Goal: Task Accomplishment & Management: Complete application form

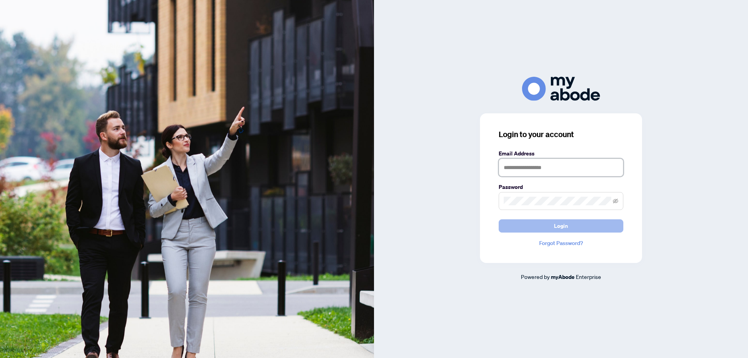
type input "**********"
click at [544, 229] on button "Login" at bounding box center [561, 225] width 125 height 13
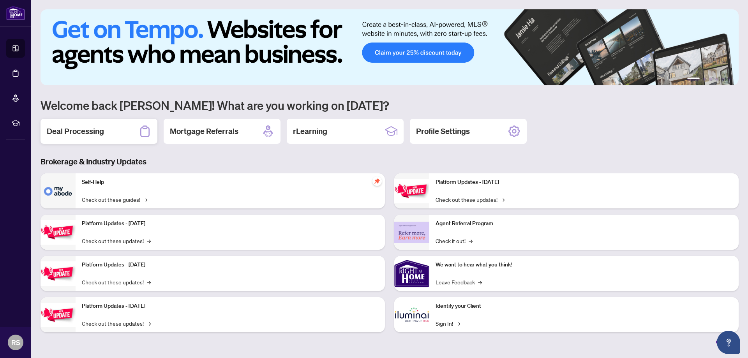
click at [62, 132] on h2 "Deal Processing" at bounding box center [75, 131] width 57 height 11
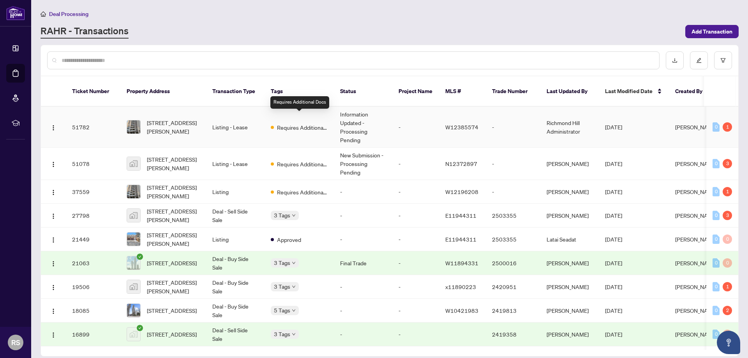
click at [293, 123] on span "Requires Additional Docs" at bounding box center [302, 127] width 51 height 9
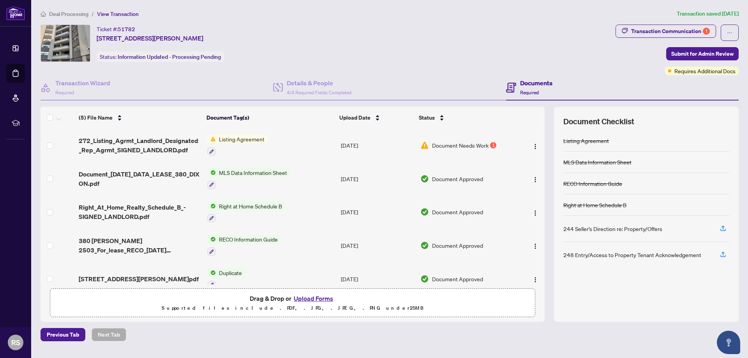
click at [444, 145] on span "Document Needs Work" at bounding box center [460, 145] width 57 height 9
click at [228, 141] on span "Listing Agreement" at bounding box center [242, 139] width 52 height 9
click at [311, 300] on button "Upload Forms" at bounding box center [314, 298] width 44 height 10
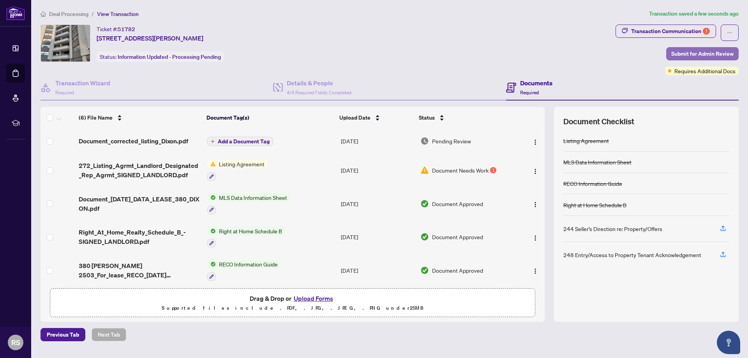
click at [705, 54] on span "Submit for Admin Review" at bounding box center [703, 54] width 62 height 12
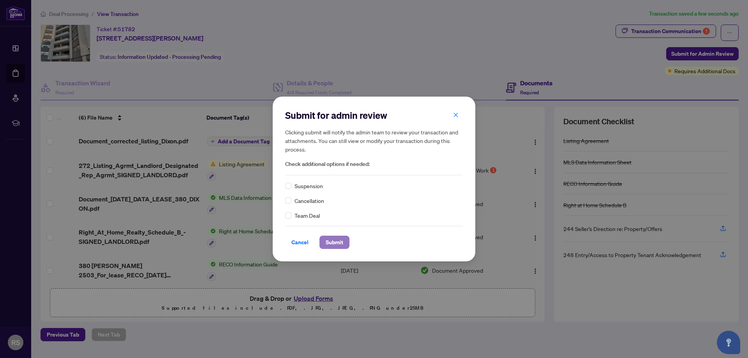
click at [337, 244] on span "Submit" at bounding box center [335, 242] width 18 height 12
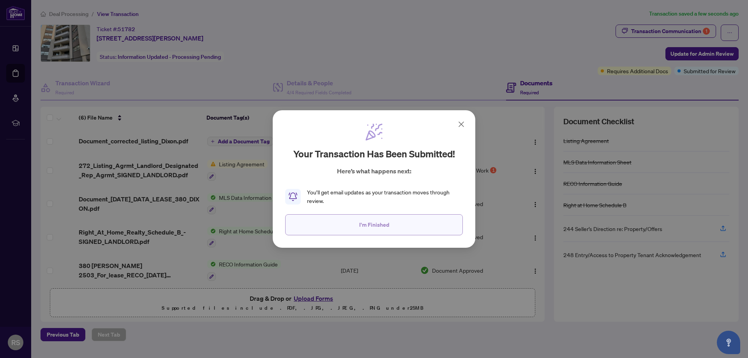
click at [375, 225] on span "I'm Finished" at bounding box center [374, 225] width 30 height 12
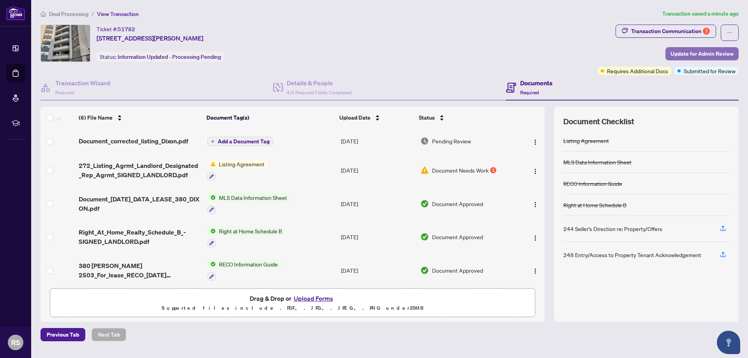
click at [709, 54] on span "Update for Admin Review" at bounding box center [702, 54] width 63 height 12
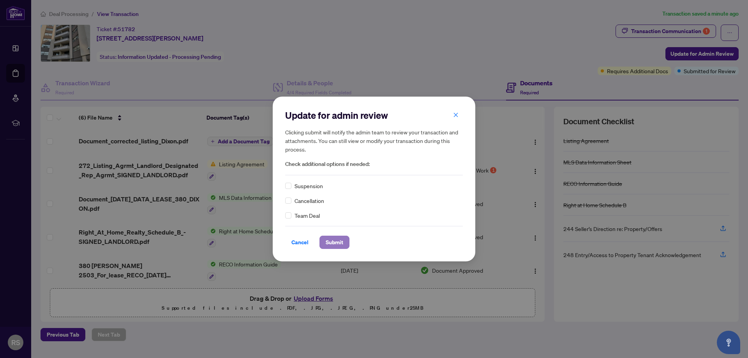
click at [335, 242] on span "Submit" at bounding box center [335, 242] width 18 height 12
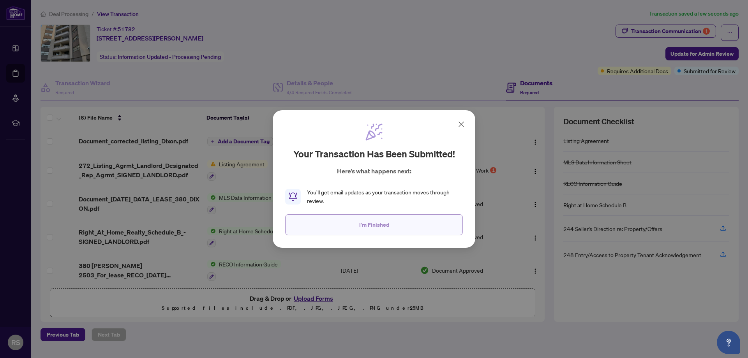
click at [377, 226] on span "I'm Finished" at bounding box center [374, 225] width 30 height 12
